Goal: Check status: Check status

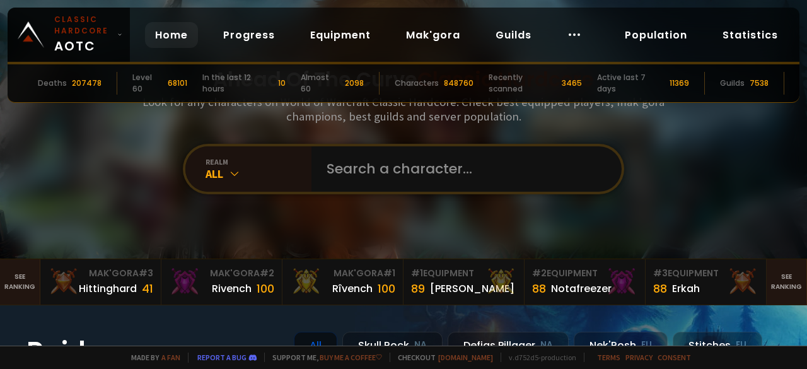
click at [211, 165] on div "realm" at bounding box center [259, 161] width 106 height 9
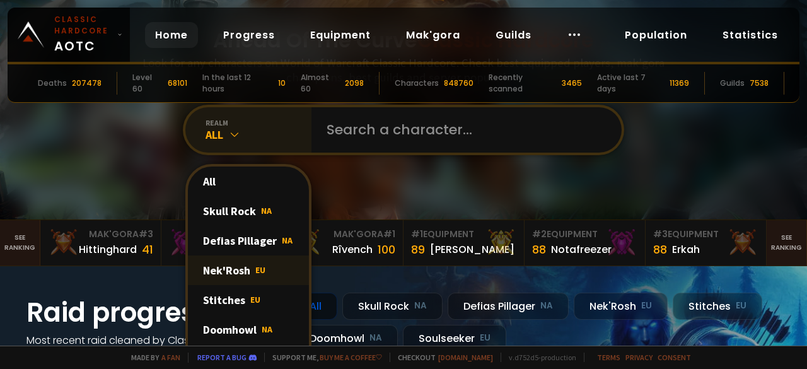
scroll to position [42, 0]
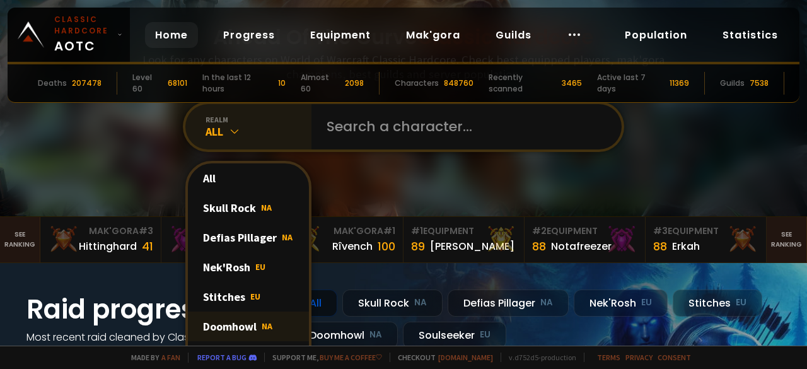
click at [250, 321] on div "Doomhowl NA" at bounding box center [248, 326] width 121 height 30
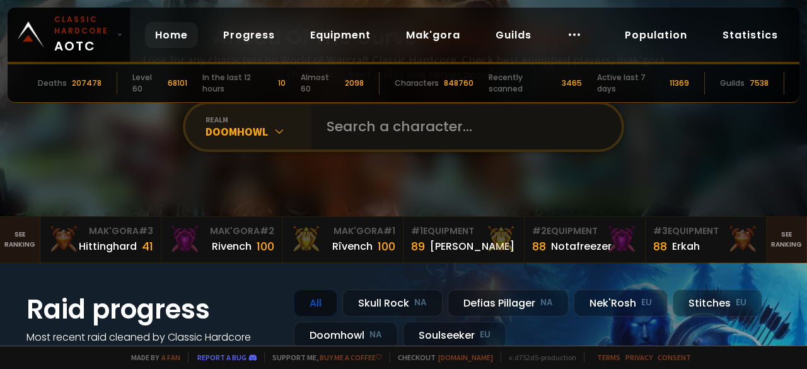
click at [338, 119] on input "text" at bounding box center [462, 126] width 287 height 45
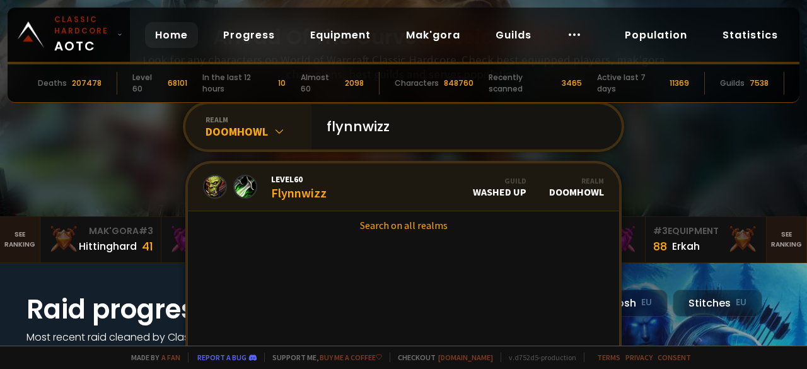
type input "flynnwizz"
click at [324, 178] on link "Level 60 Flynnwizz Guild Washed Up Realm Doomhowl" at bounding box center [403, 187] width 431 height 48
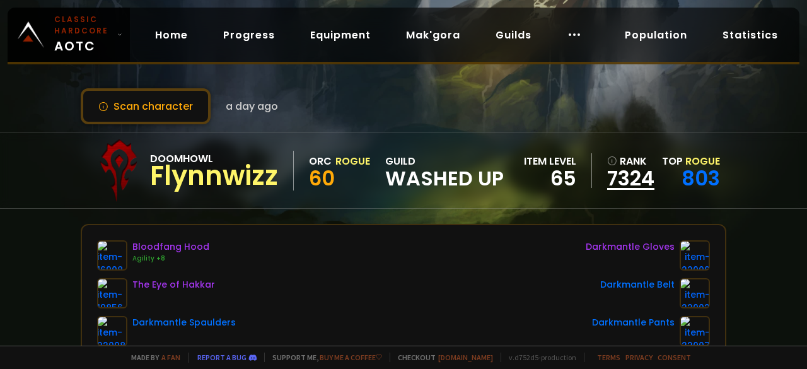
click at [617, 177] on link "7324" at bounding box center [630, 178] width 47 height 19
click at [696, 169] on link "803" at bounding box center [700, 178] width 38 height 28
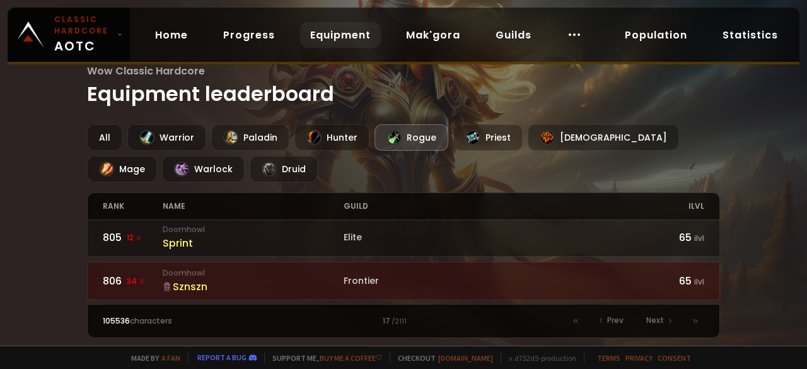
scroll to position [180, 0]
